Goal: Information Seeking & Learning: Find specific fact

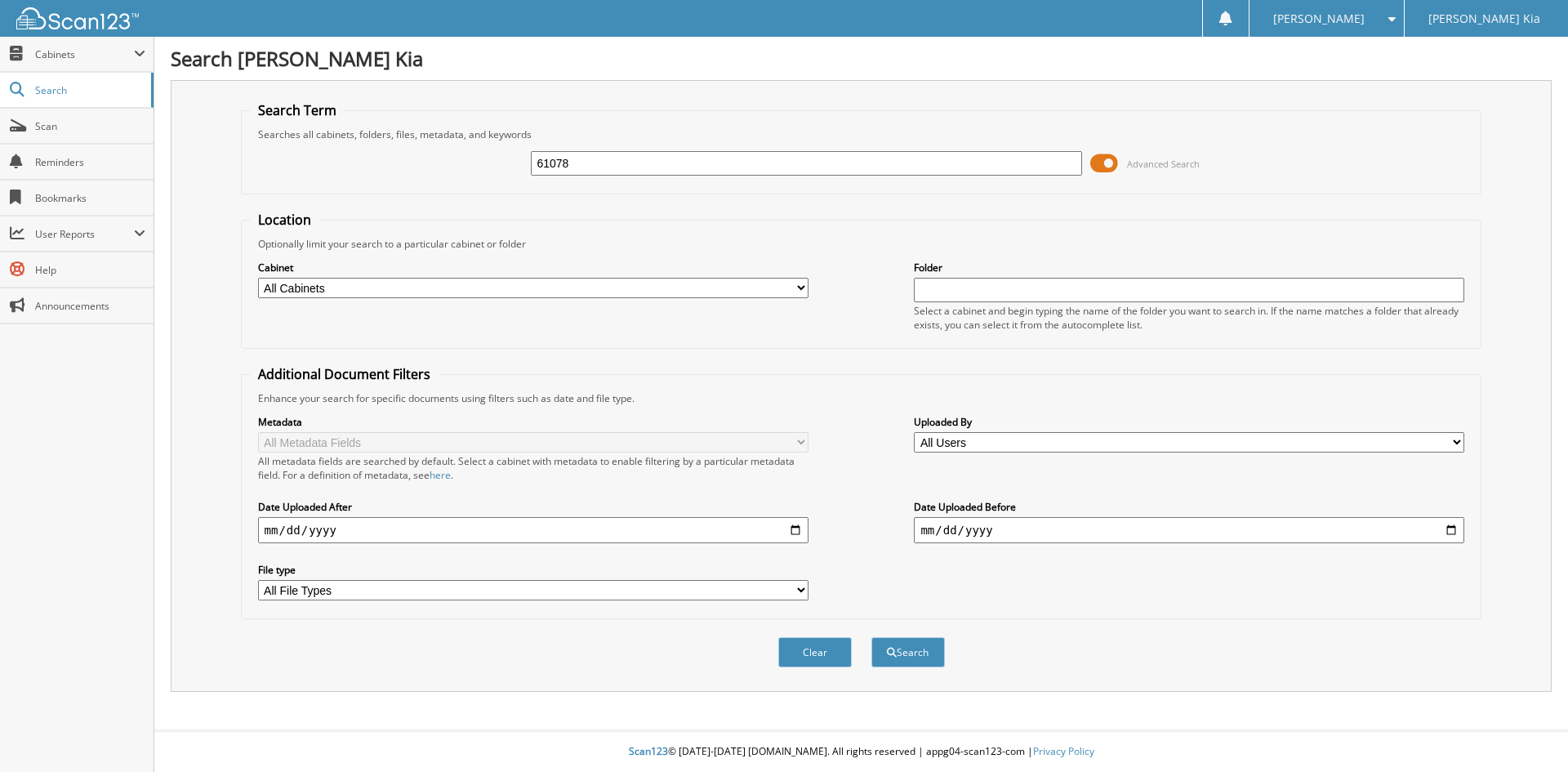
type input "61078"
click at [871, 637] on button "Search" at bounding box center [907, 652] width 74 height 30
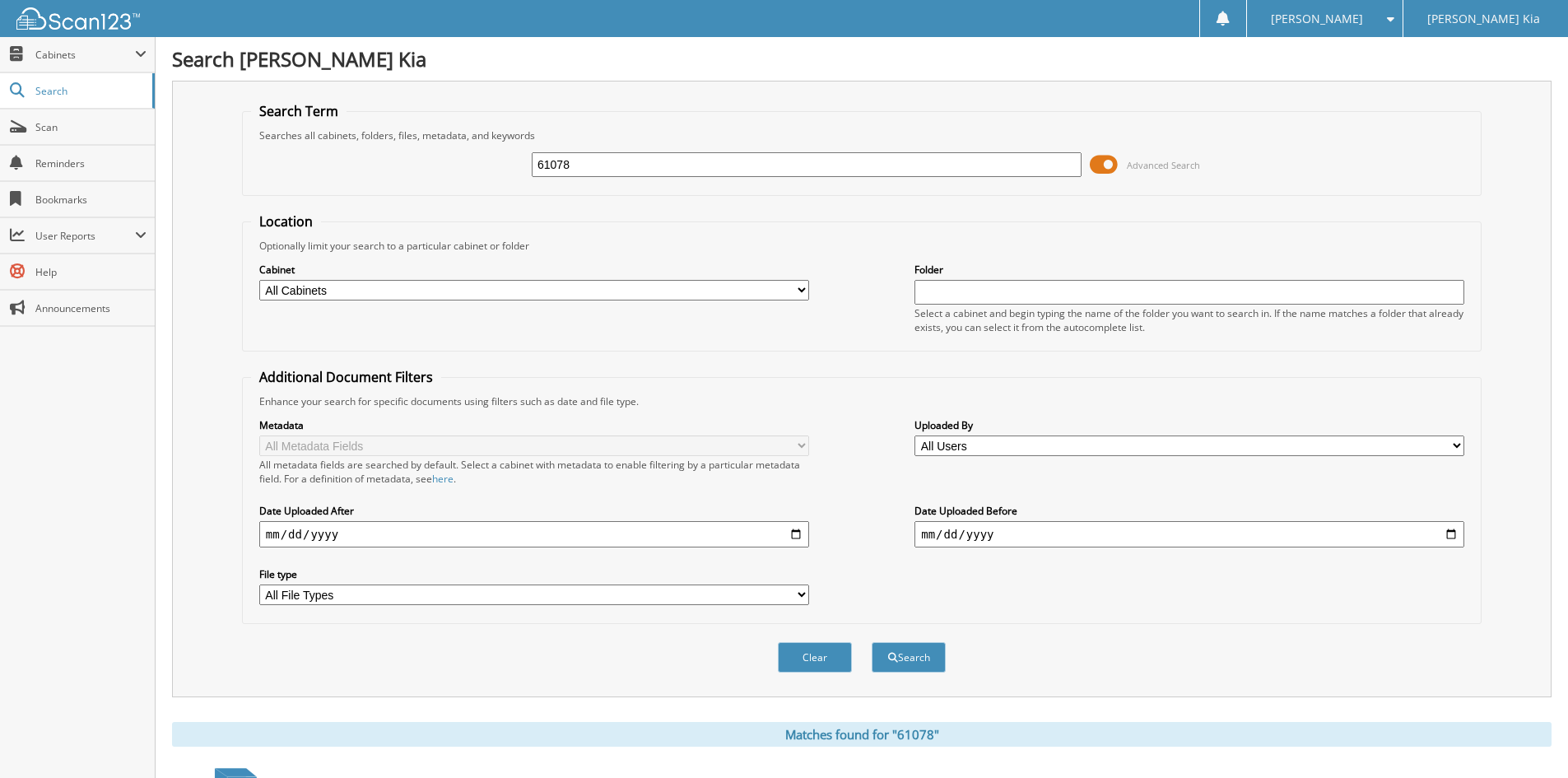
scroll to position [234, 0]
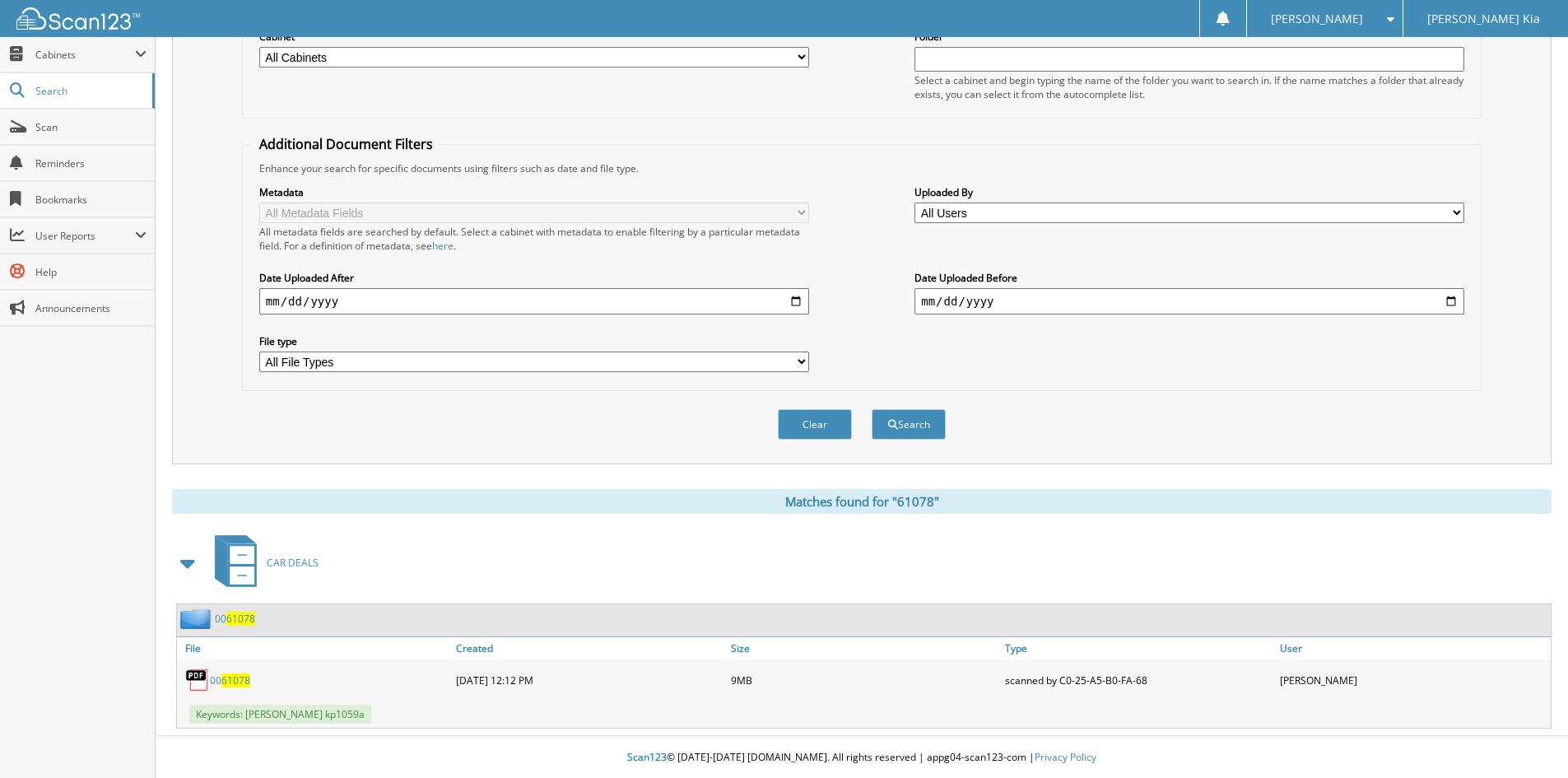
click at [221, 687] on span "61078" at bounding box center [235, 680] width 29 height 14
click at [225, 678] on span "61078" at bounding box center [235, 680] width 29 height 14
